Goal: Information Seeking & Learning: Find specific fact

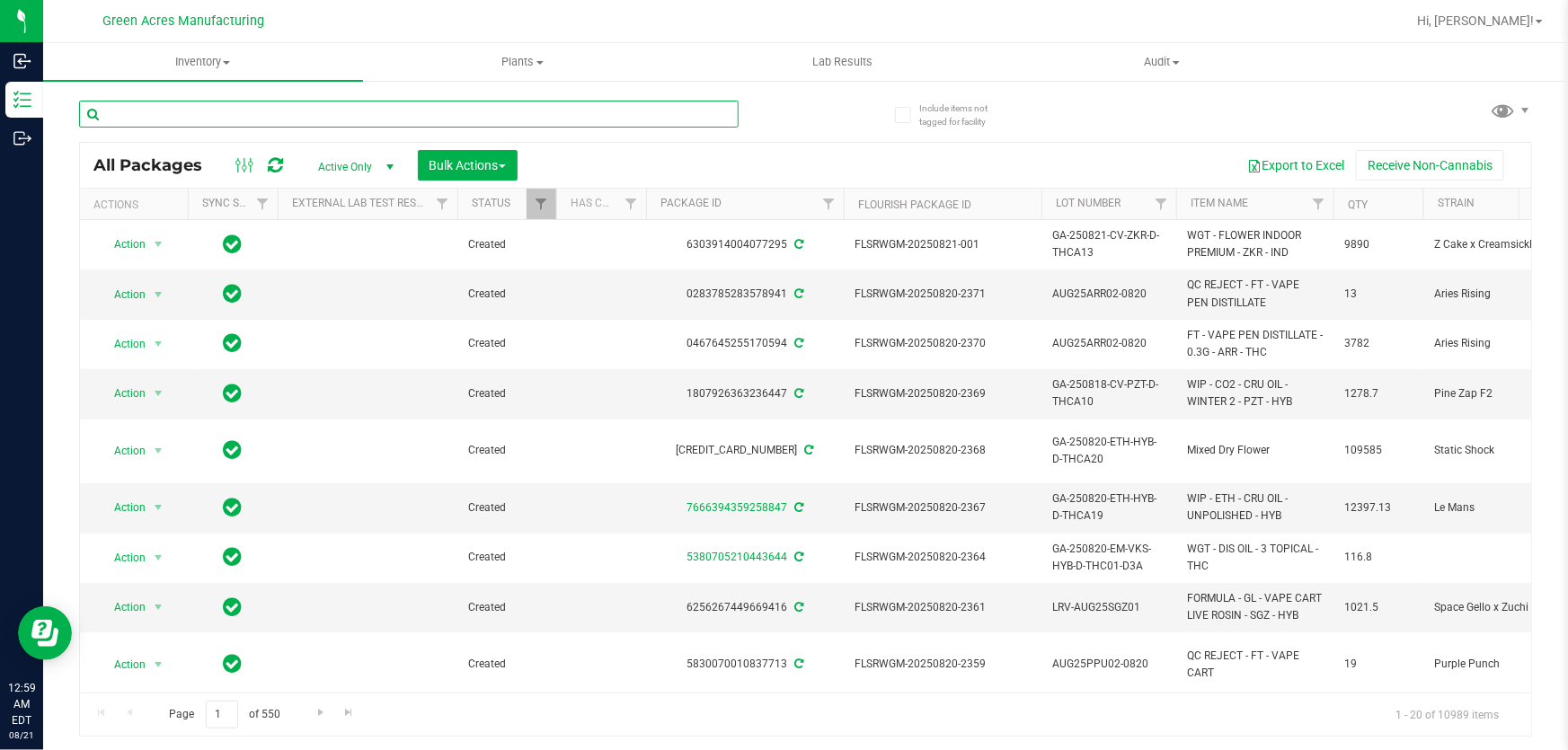
click at [638, 107] on input "text" at bounding box center [408, 114] width 660 height 27
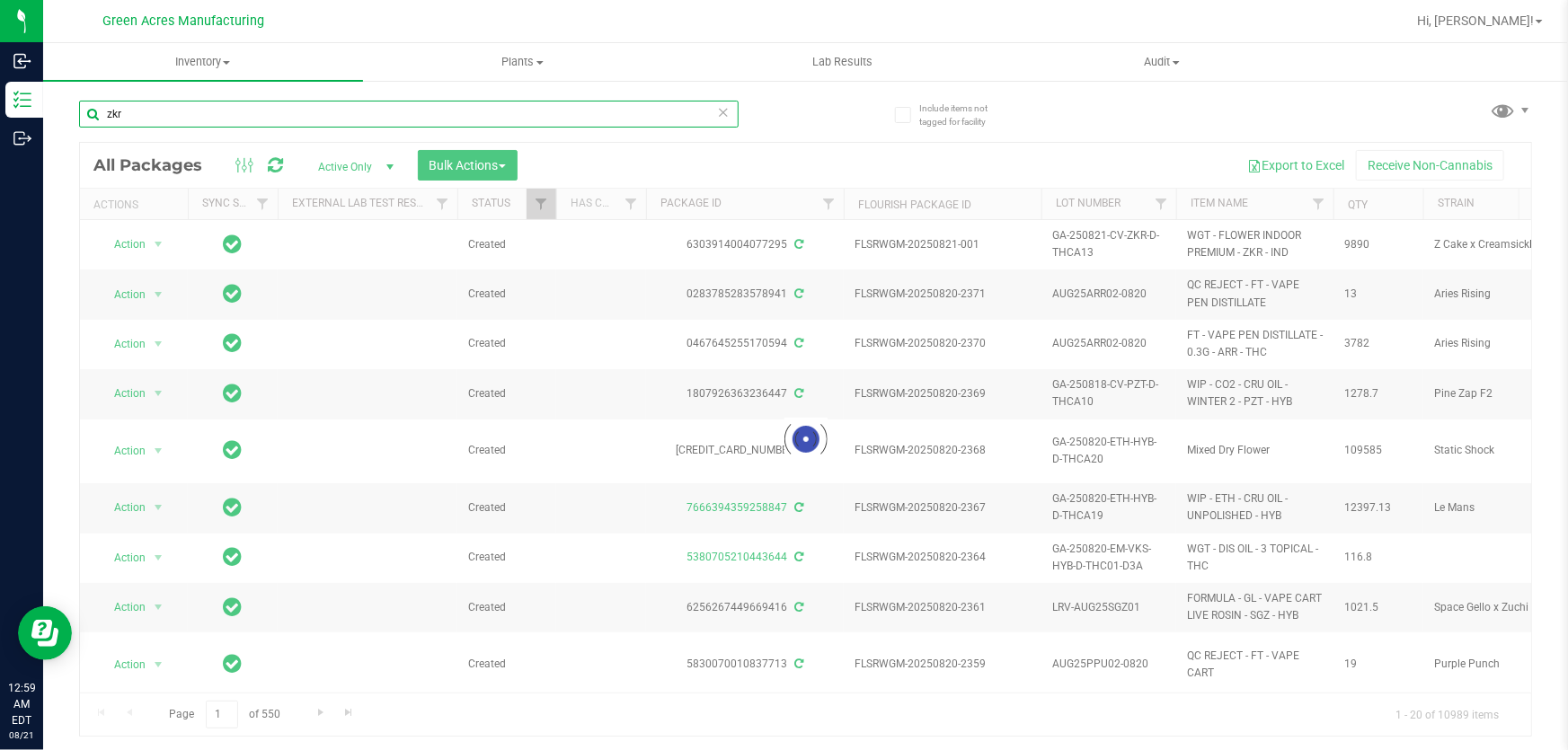
type input "zkr"
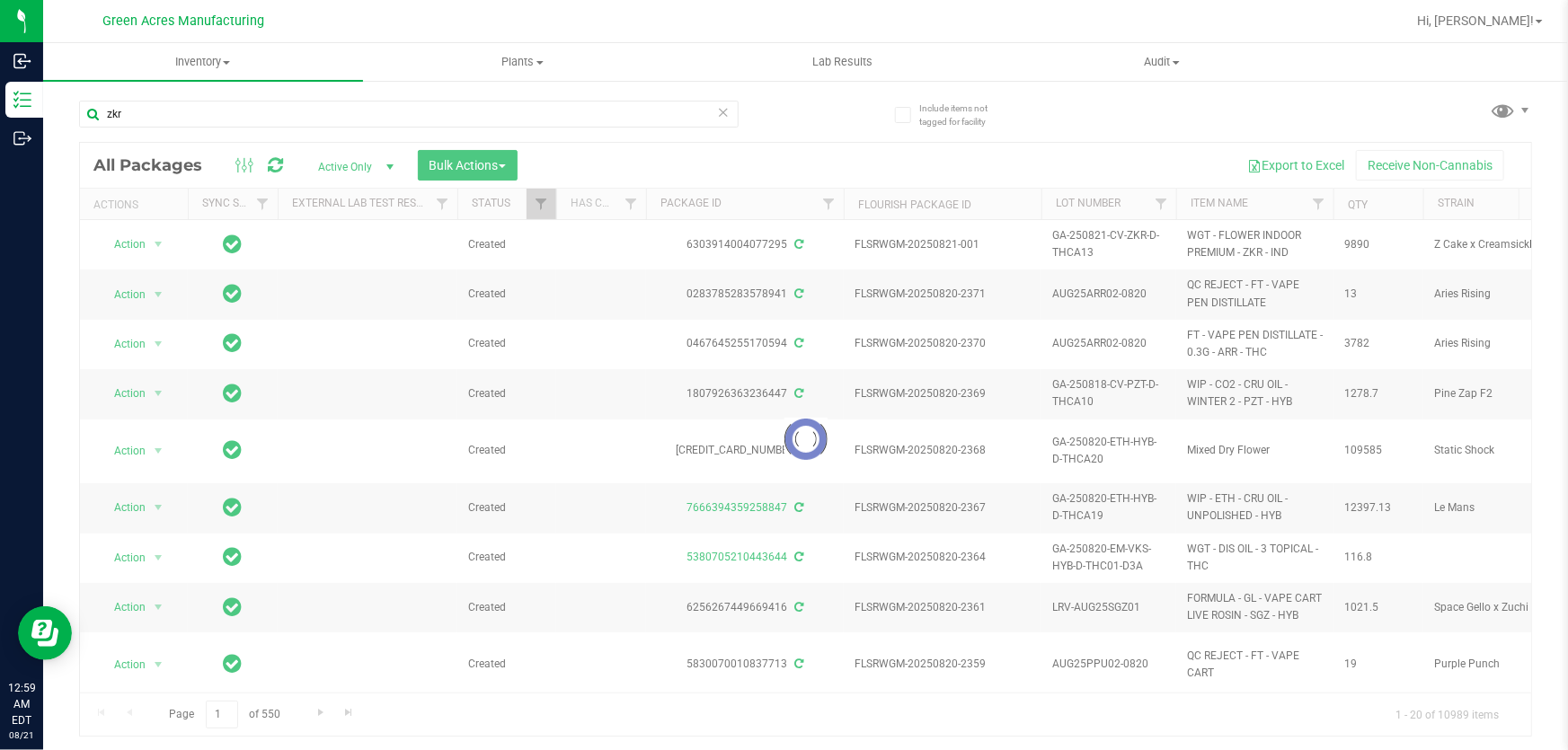
click at [1465, 248] on div at bounding box center [805, 439] width 1451 height 593
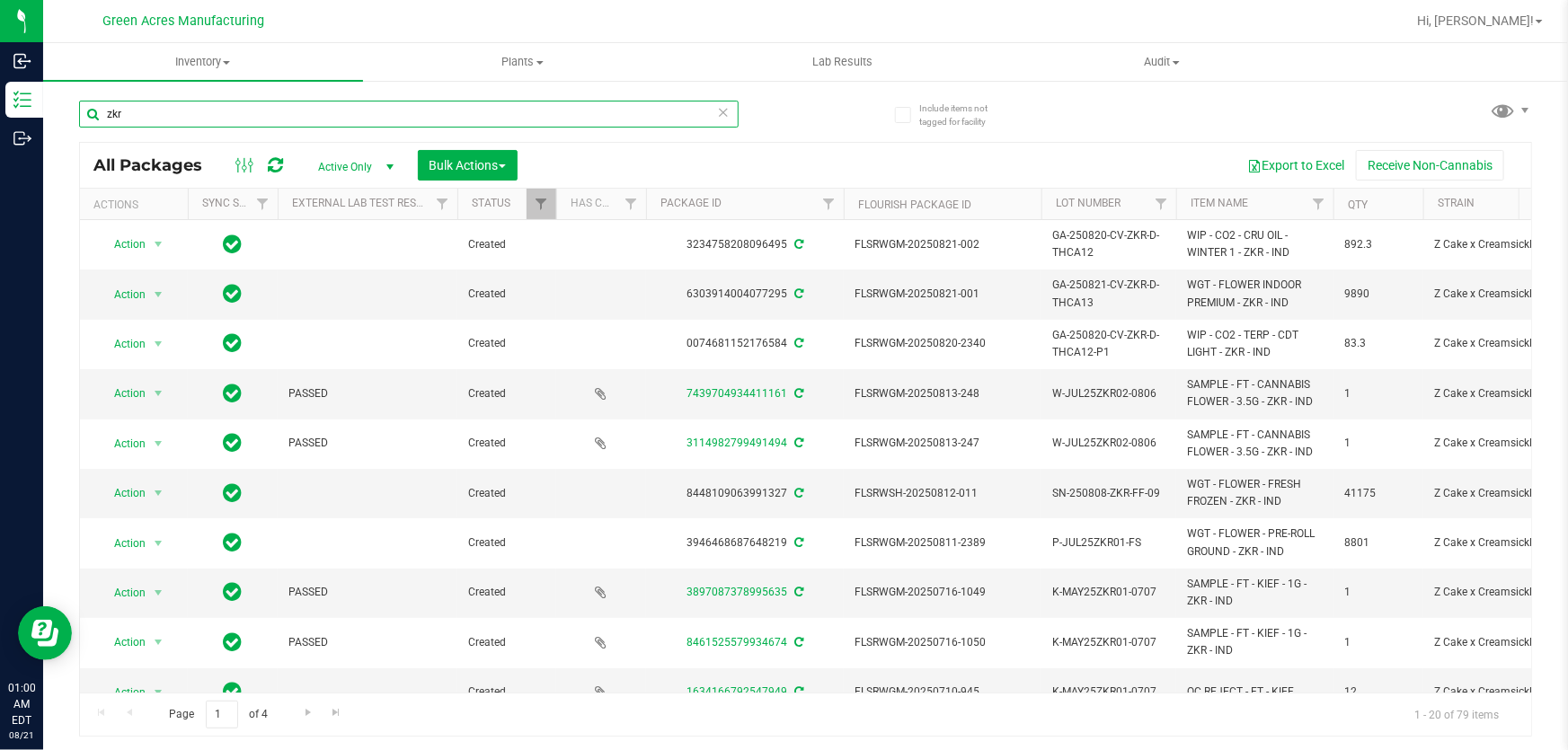
click at [568, 113] on input "zkr" at bounding box center [408, 114] width 660 height 27
type input "zkr"
